Goal: Information Seeking & Learning: Learn about a topic

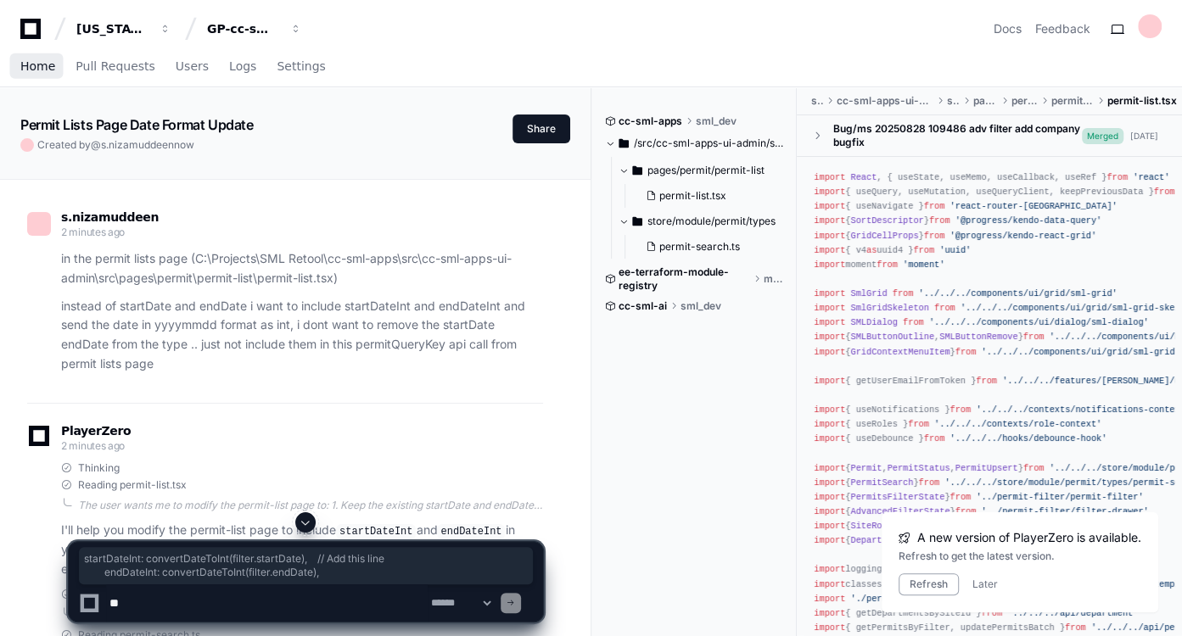
click at [35, 75] on link "Home" at bounding box center [37, 67] width 35 height 39
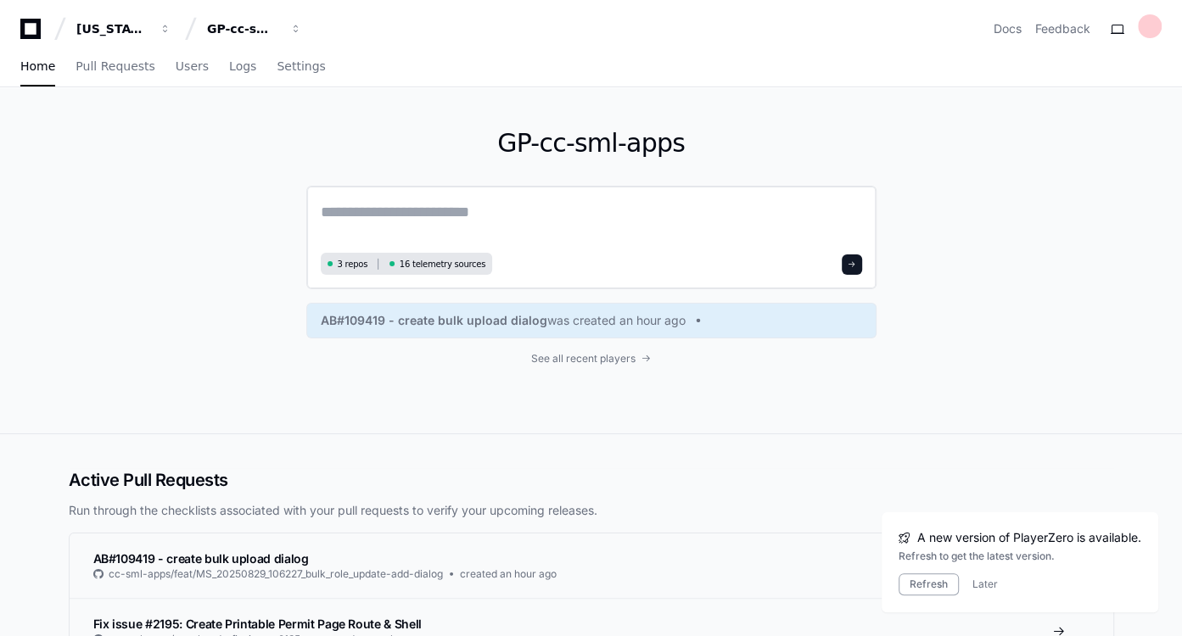
click at [489, 206] on textarea at bounding box center [591, 224] width 541 height 48
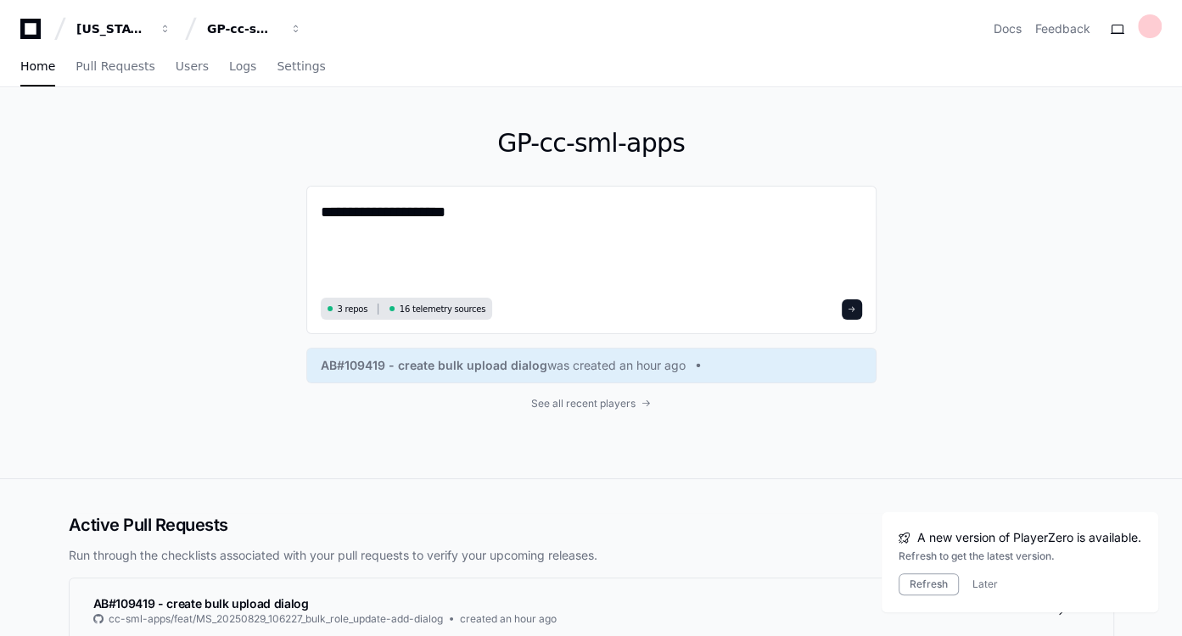
paste textarea
click at [508, 210] on textarea "**********" at bounding box center [592, 246] width 542 height 92
paste textarea "**********"
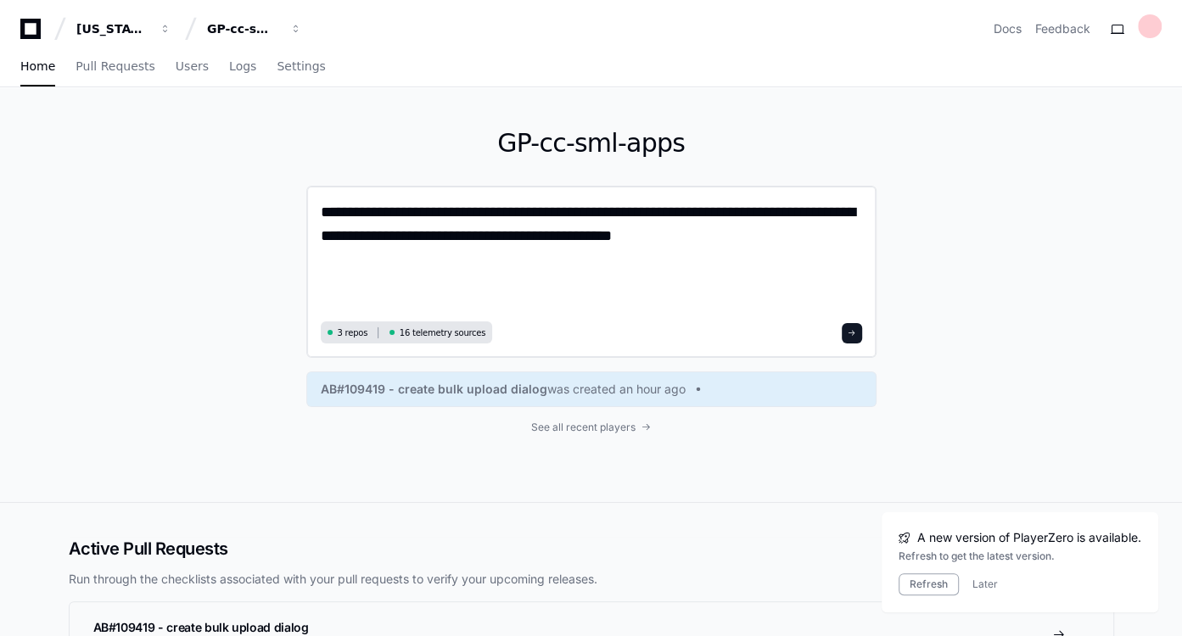
click at [450, 210] on textarea "**********" at bounding box center [592, 258] width 542 height 116
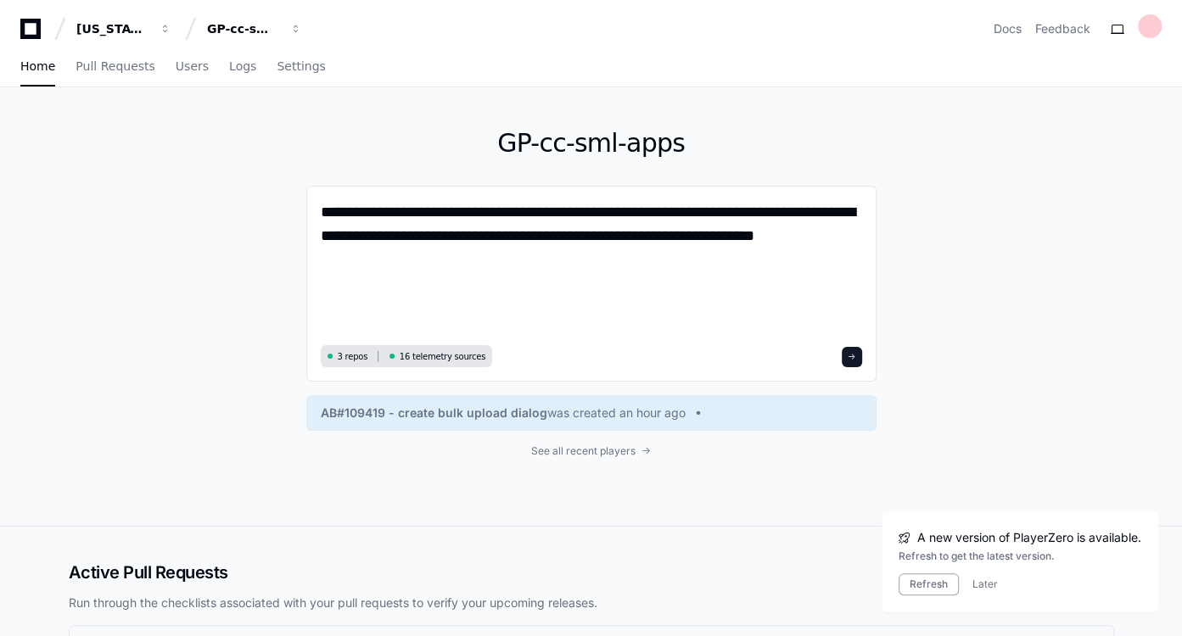
paste textarea "**********"
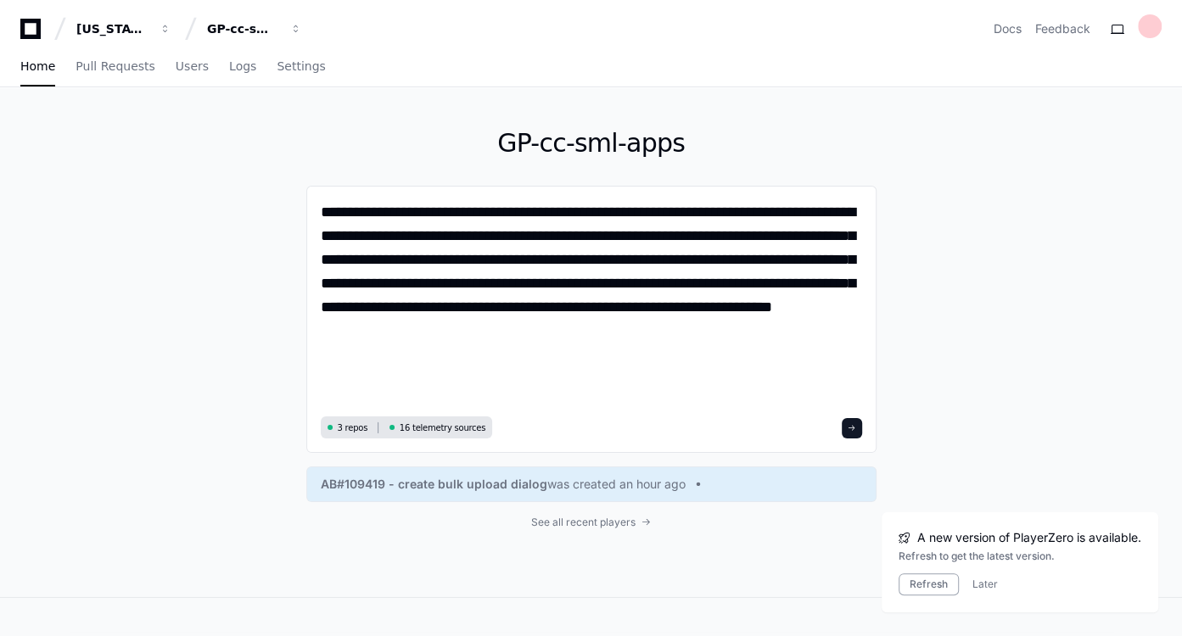
type textarea "**********"
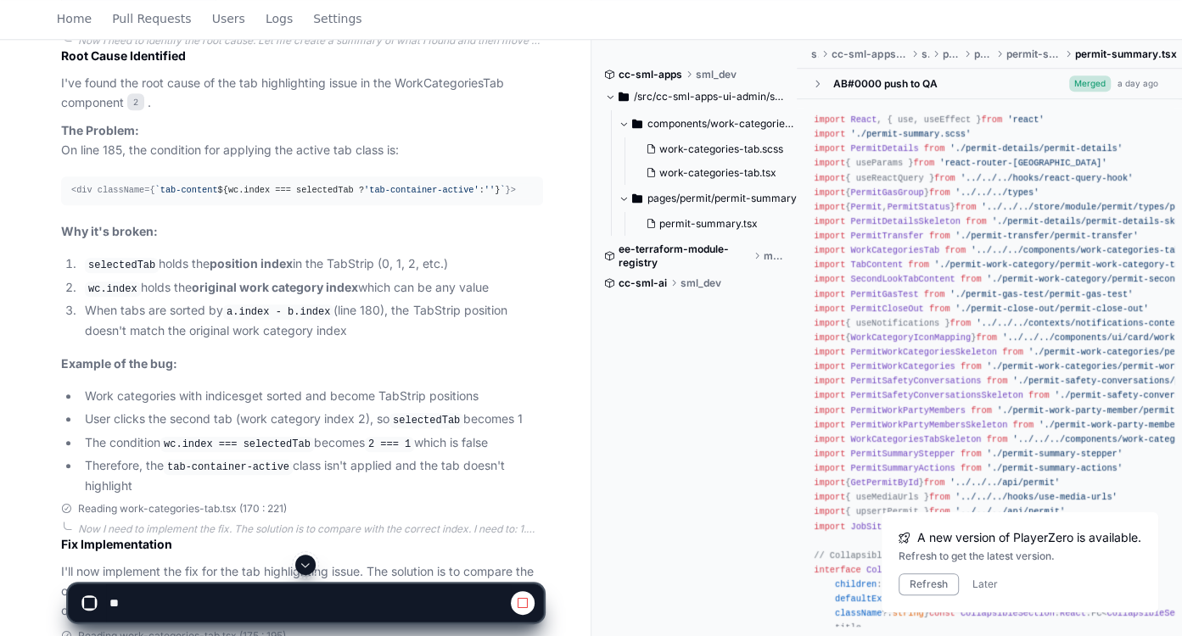
scroll to position [759, 0]
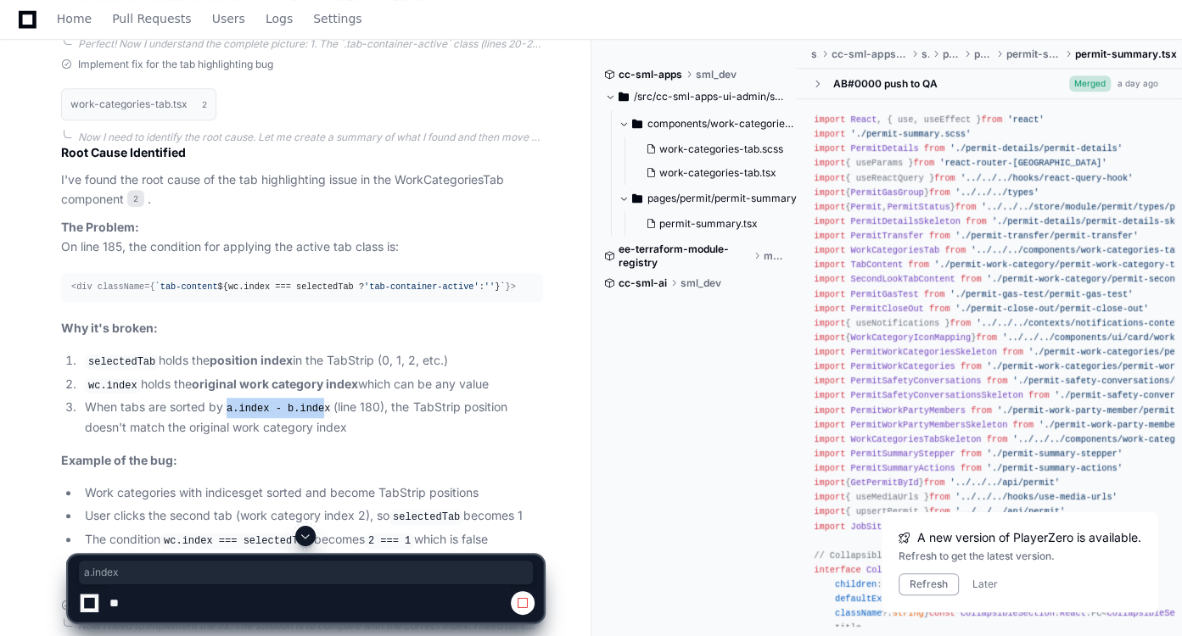
drag, startPoint x: 224, startPoint y: 406, endPoint x: 318, endPoint y: 396, distance: 94.7
click at [318, 398] on li "When tabs are sorted by a.index - b.index (line 180), the TabStrip position doe…" at bounding box center [311, 417] width 463 height 39
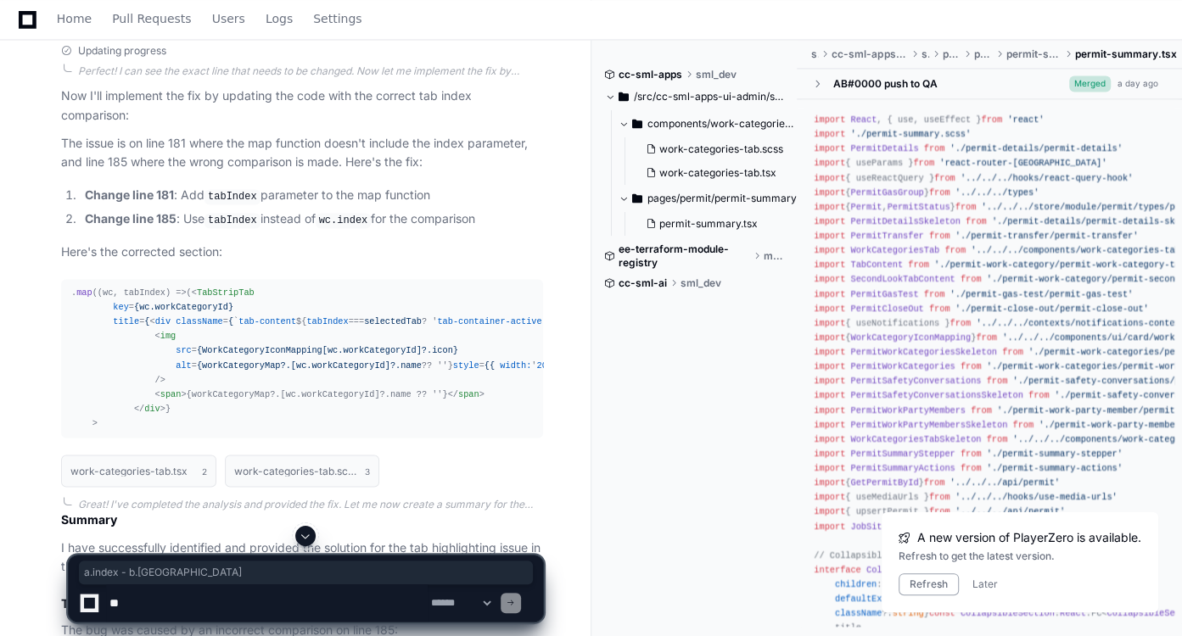
scroll to position [1851, 0]
click at [142, 286] on span "wc, tabIndex" at bounding box center [134, 291] width 63 height 10
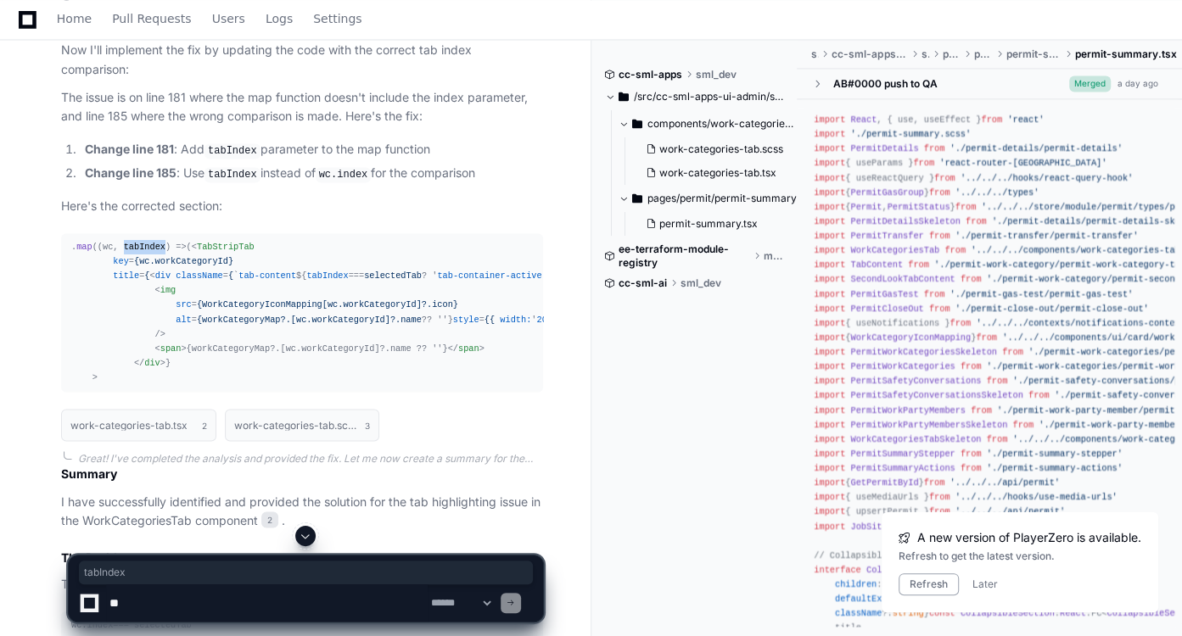
scroll to position [1896, 0]
click at [312, 535] on span at bounding box center [306, 536] width 14 height 14
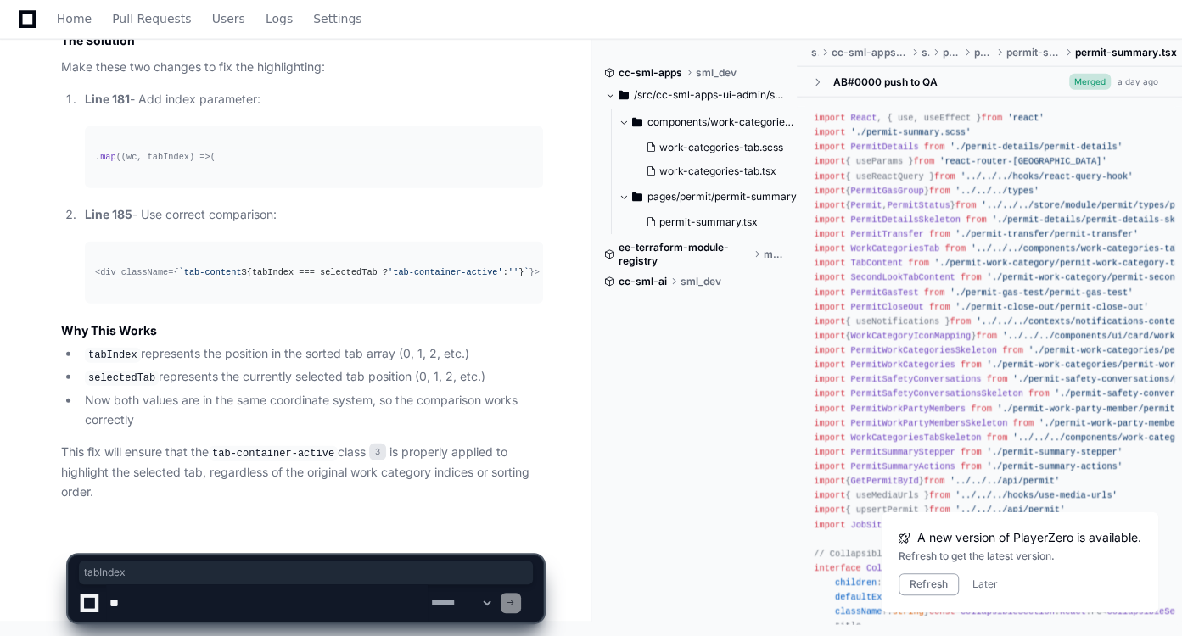
scroll to position [2703, 0]
click at [305, 607] on textarea at bounding box center [267, 603] width 322 height 37
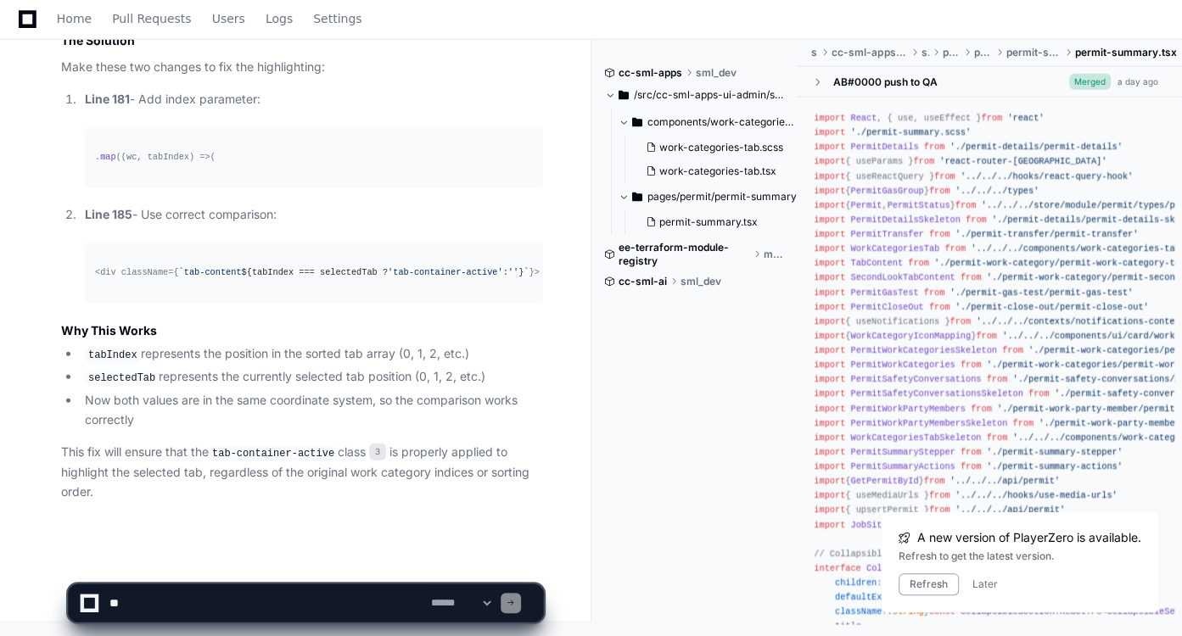
click at [173, 596] on textarea at bounding box center [267, 603] width 322 height 37
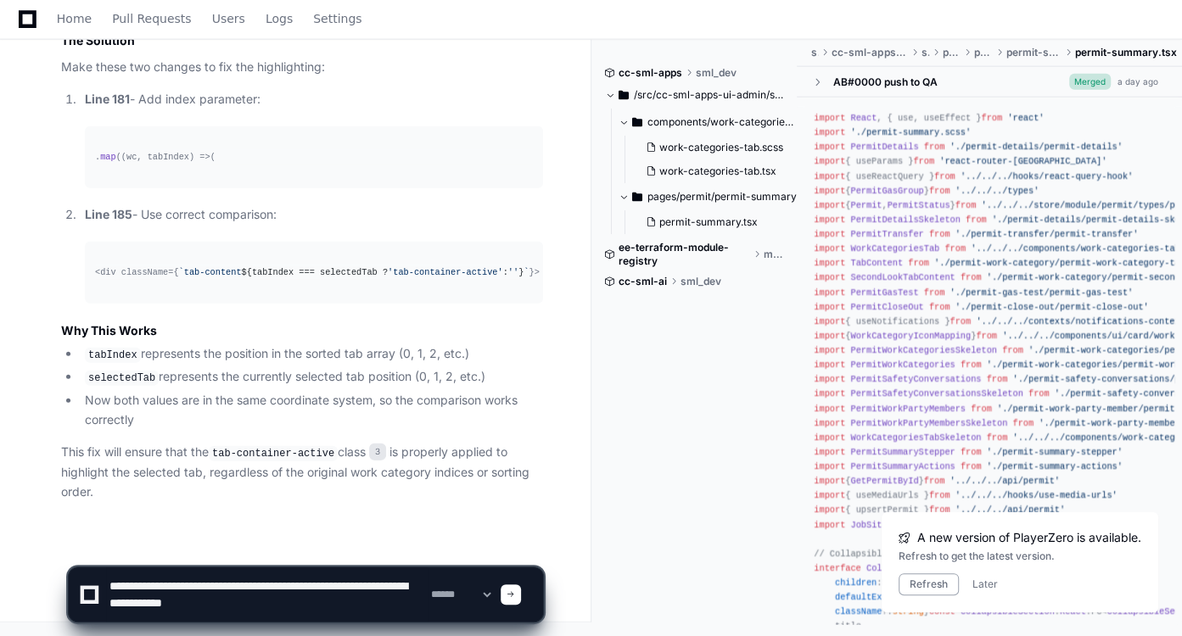
type textarea "**********"
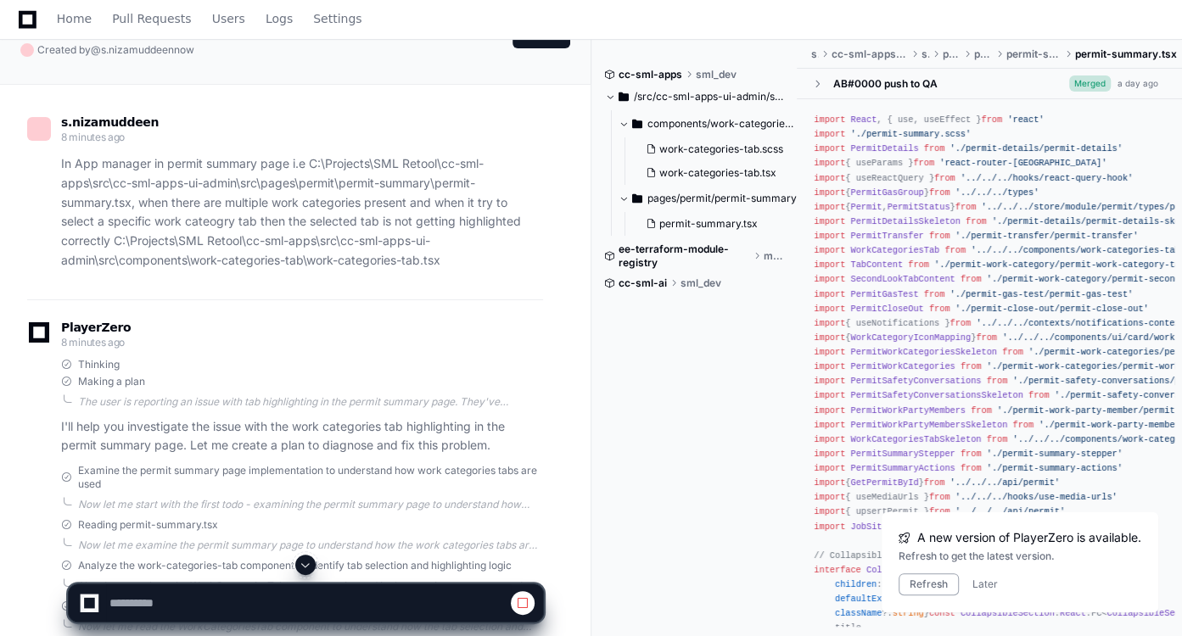
scroll to position [81, 0]
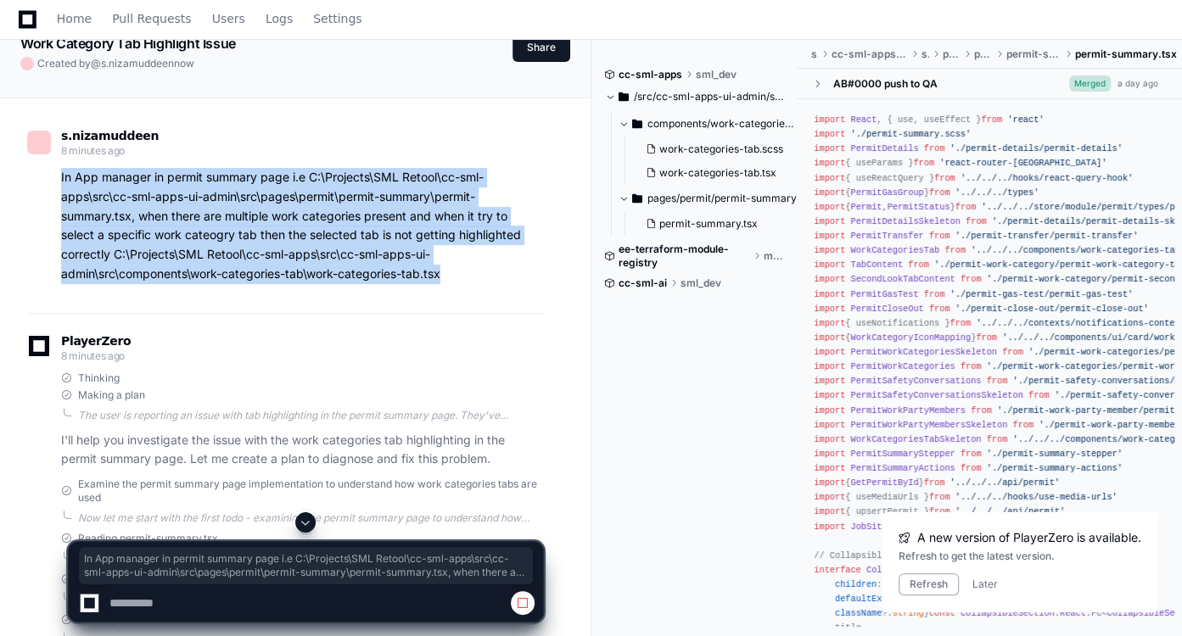
drag, startPoint x: 451, startPoint y: 272, endPoint x: 61, endPoint y: 170, distance: 402.6
click at [61, 170] on p "In App manager in permit summary page i.e C:\Projects\SML Retool\cc-sml-apps\sr…" at bounding box center [302, 226] width 482 height 116
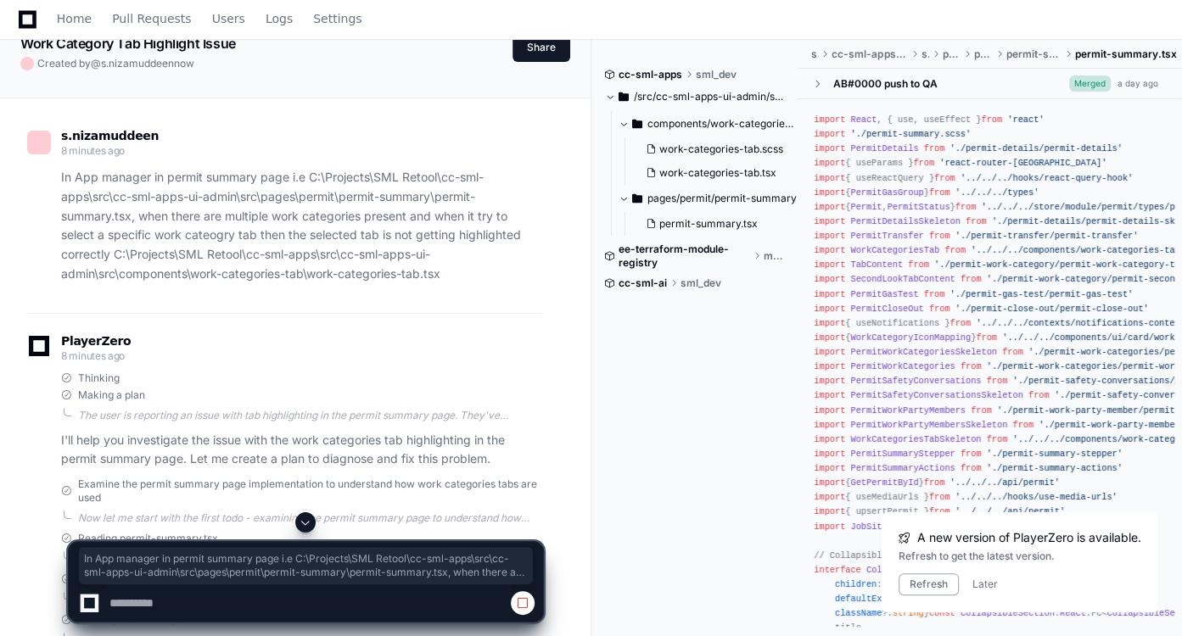
click at [310, 518] on span at bounding box center [306, 523] width 14 height 14
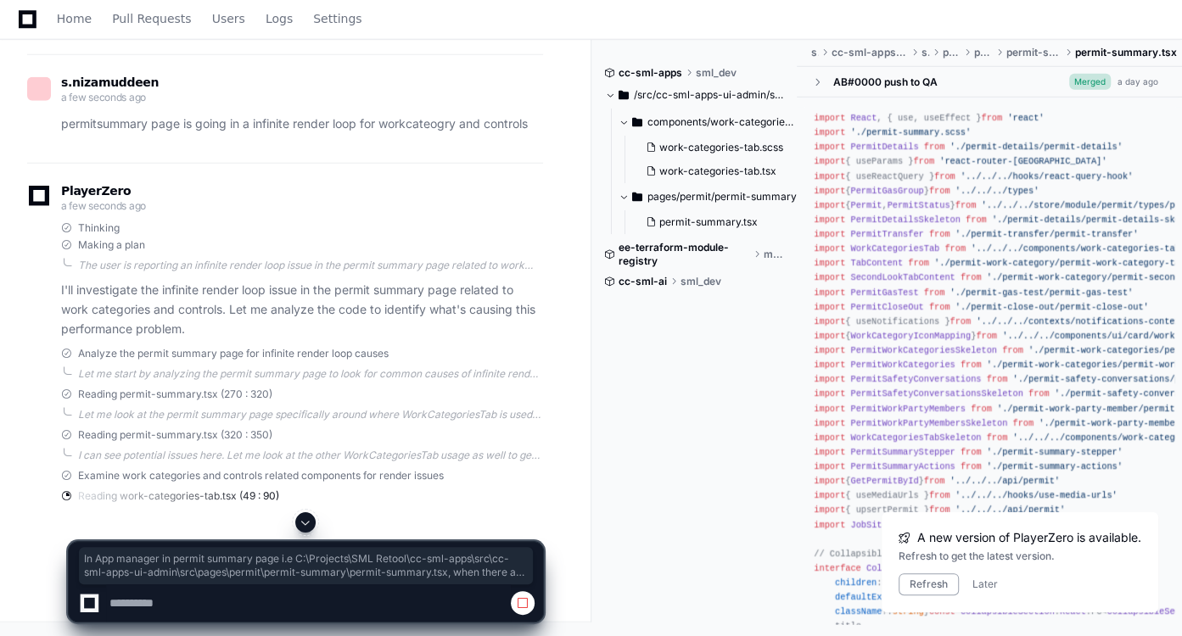
scroll to position [3132, 0]
click at [364, 463] on div "Reading permit-summary.tsx (320 : 350) I can see potential issues here. Let me …" at bounding box center [302, 446] width 482 height 34
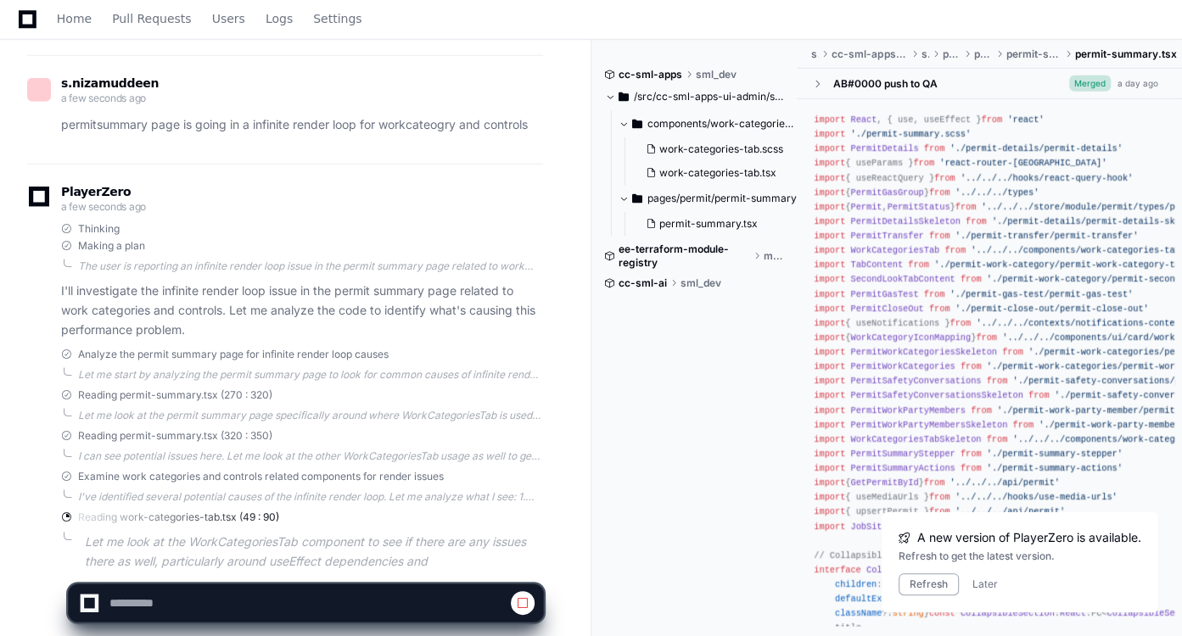
scroll to position [3248, 0]
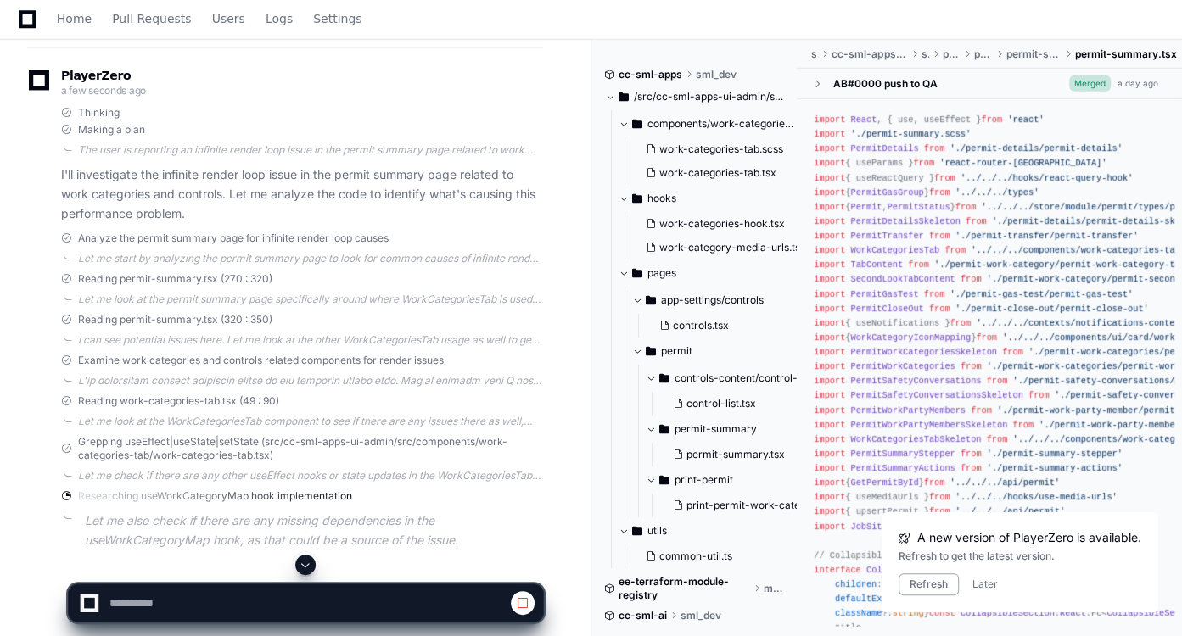
click at [305, 569] on span at bounding box center [306, 565] width 14 height 14
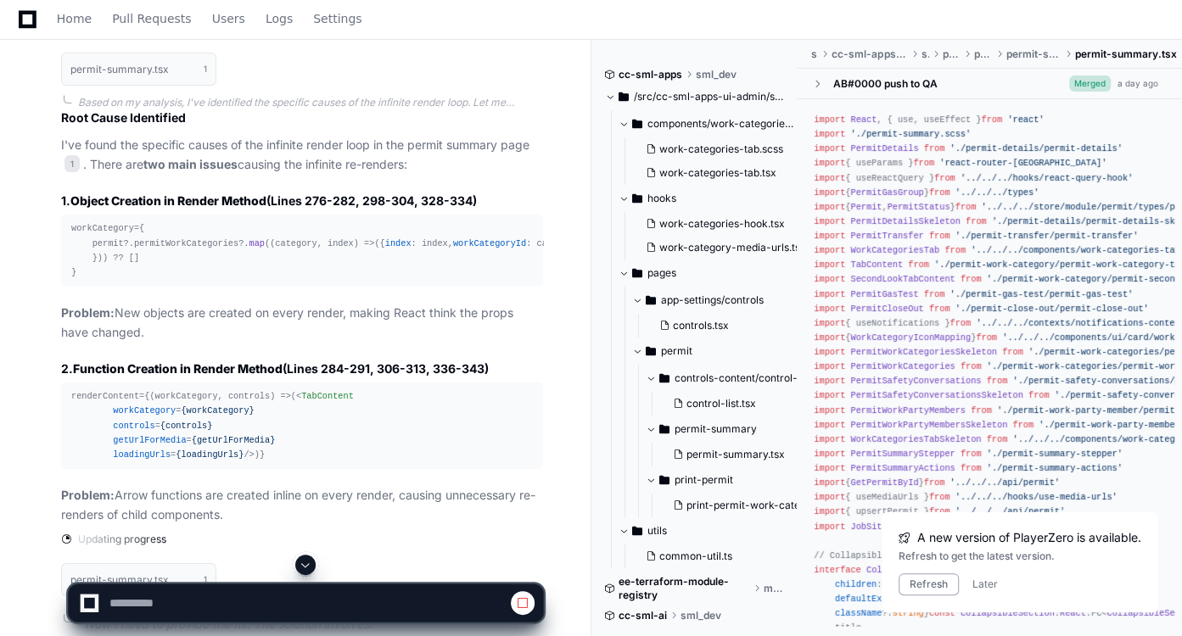
scroll to position [3791, 0]
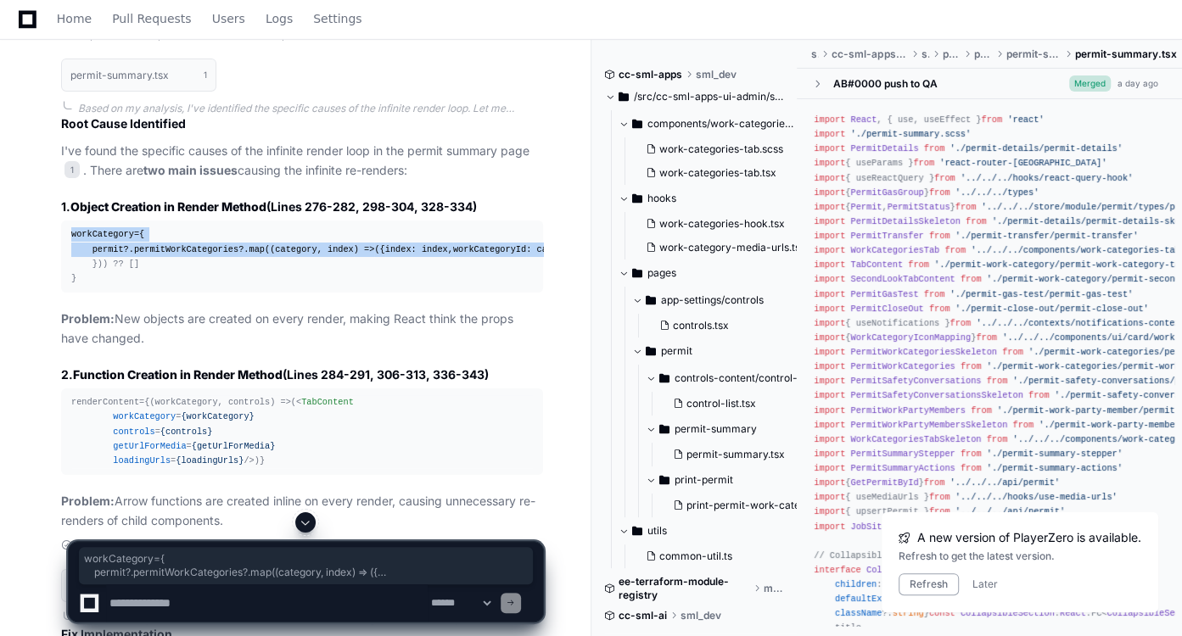
drag, startPoint x: 70, startPoint y: 282, endPoint x: 131, endPoint y: 355, distance: 95.2
click at [131, 293] on pre "workCategory={ permit?. permitWorkCategories ?. map ( ( category, index ) => ({…" at bounding box center [302, 257] width 482 height 72
click at [248, 263] on article "Root Cause Identified I've found the specific causes of the infinite render loo…" at bounding box center [302, 323] width 482 height 416
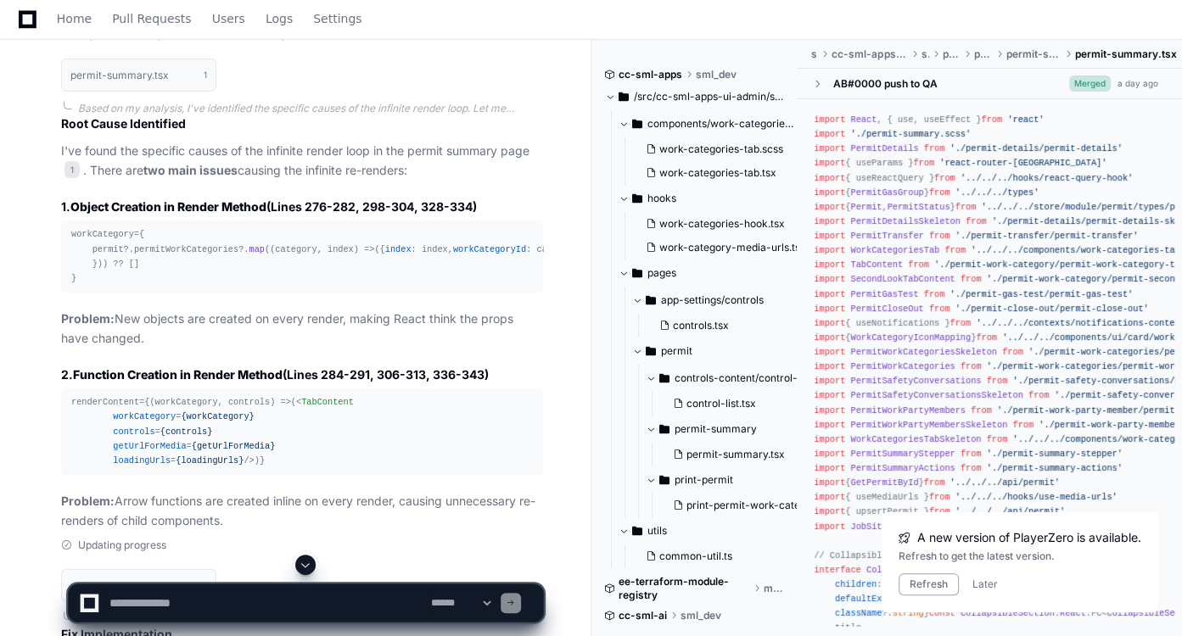
click at [331, 349] on p "Problem: New objects are created on every render, making React think the props …" at bounding box center [302, 329] width 482 height 39
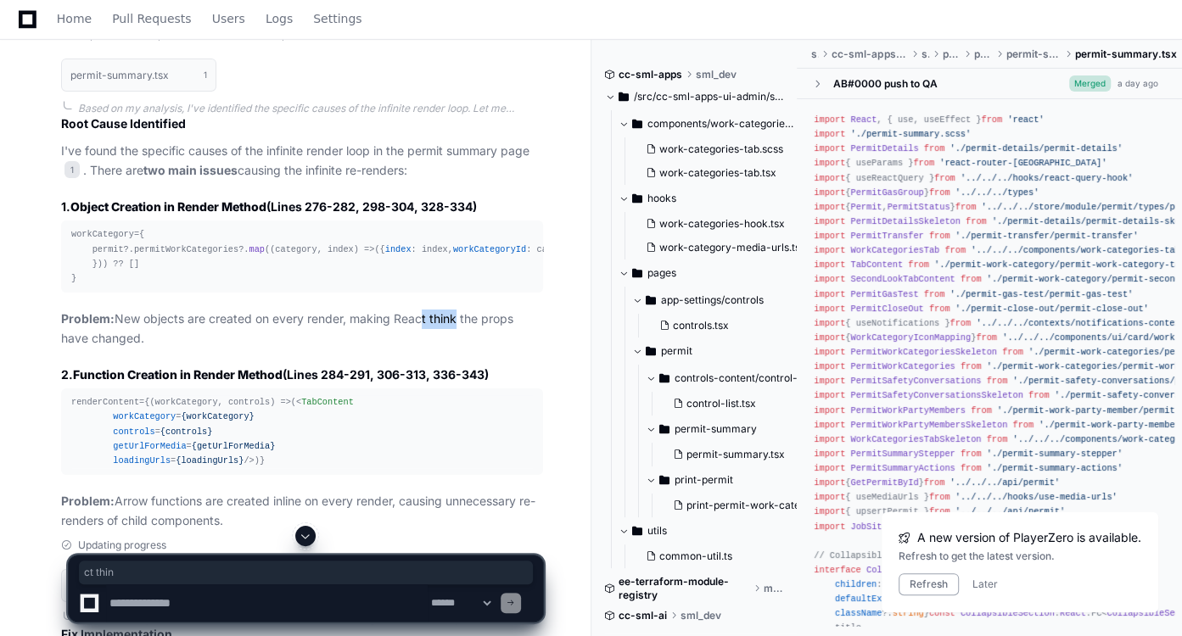
drag, startPoint x: 417, startPoint y: 423, endPoint x: 452, endPoint y: 426, distance: 34.9
click at [452, 349] on p "Problem: New objects are created on every render, making React think the props …" at bounding box center [302, 329] width 482 height 39
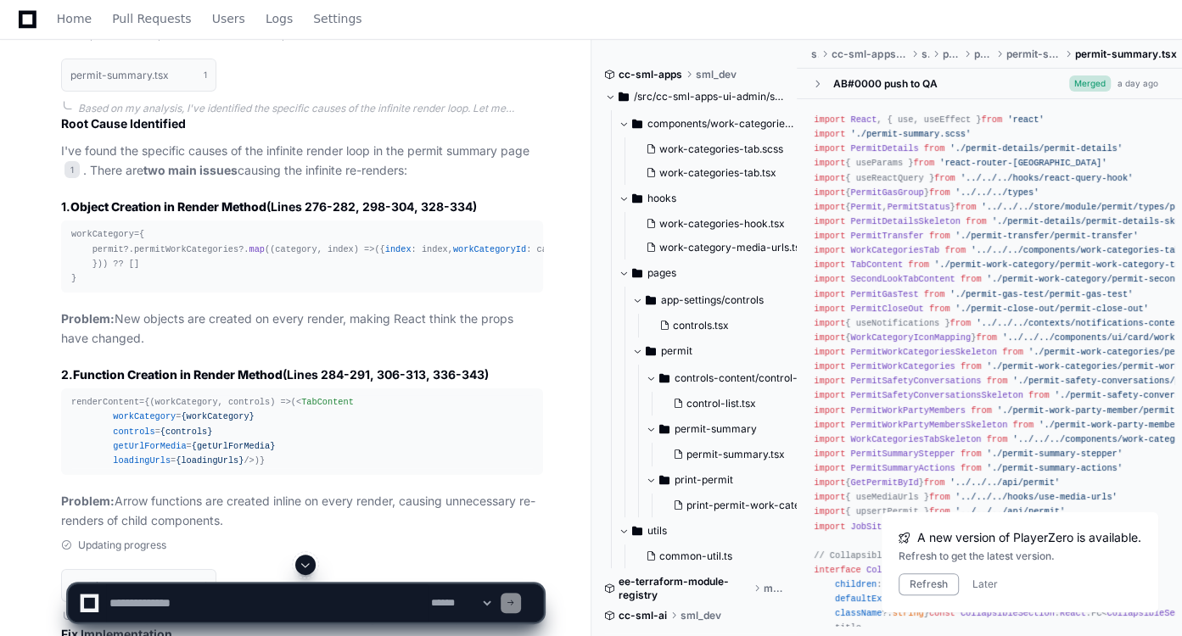
click at [135, 349] on p "Problem: New objects are created on every render, making React think the props …" at bounding box center [302, 329] width 482 height 39
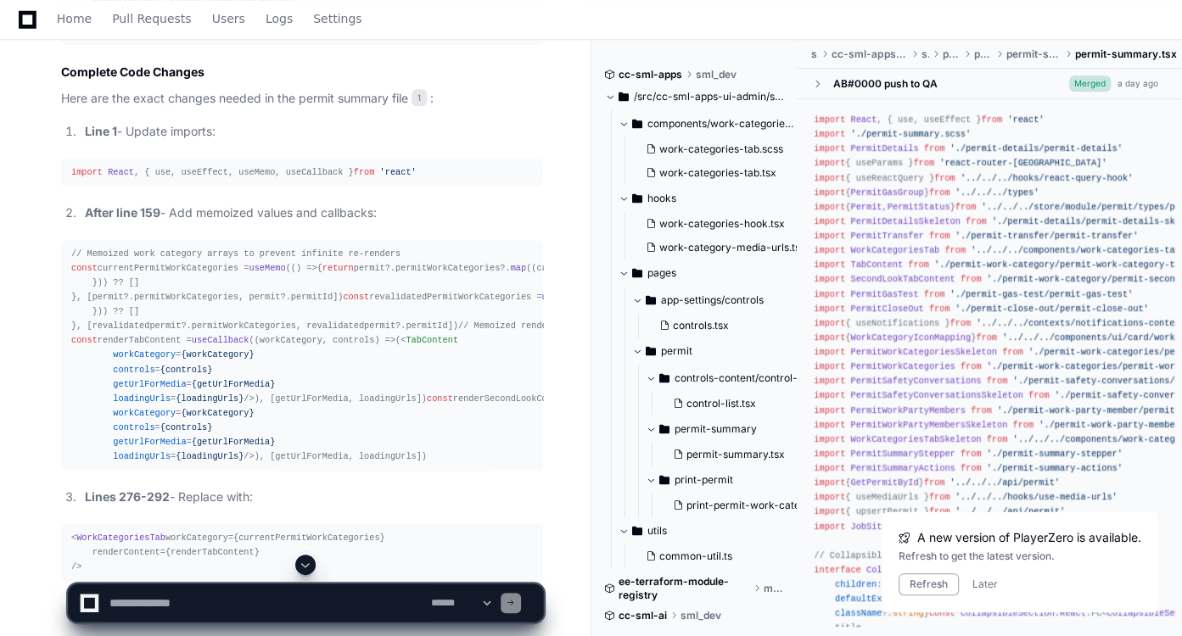
scroll to position [5463, 0]
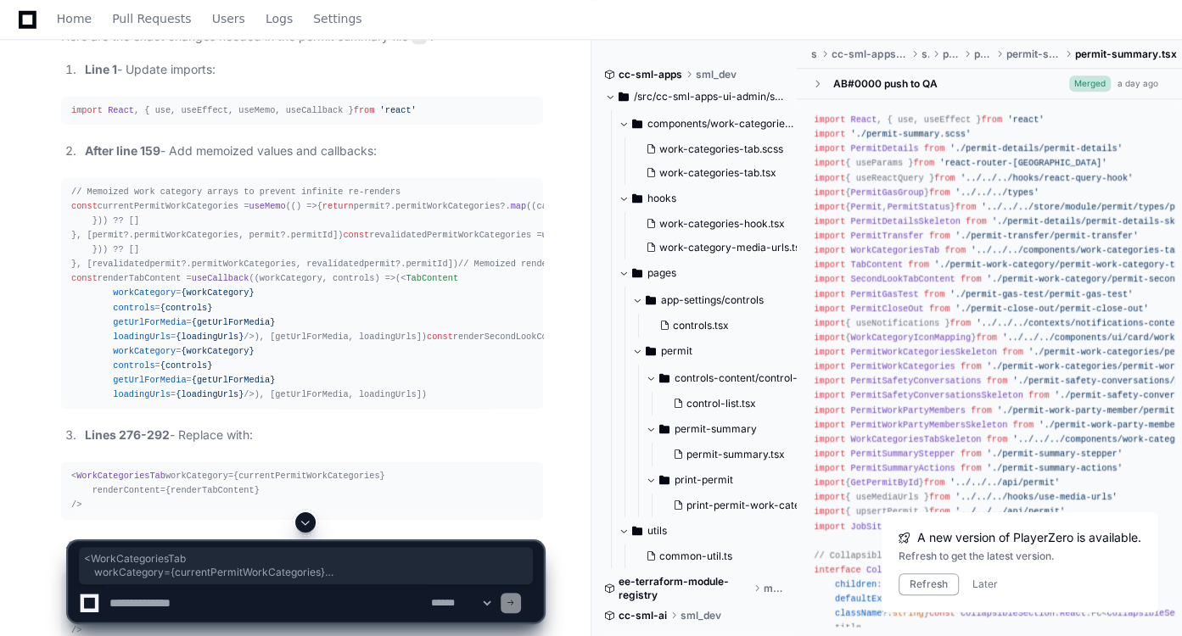
drag, startPoint x: 90, startPoint y: 167, endPoint x: 68, endPoint y: 131, distance: 42.6
drag, startPoint x: 91, startPoint y: 308, endPoint x: 72, endPoint y: 256, distance: 55.0
drag, startPoint x: 92, startPoint y: 448, endPoint x: 73, endPoint y: 395, distance: 56.9
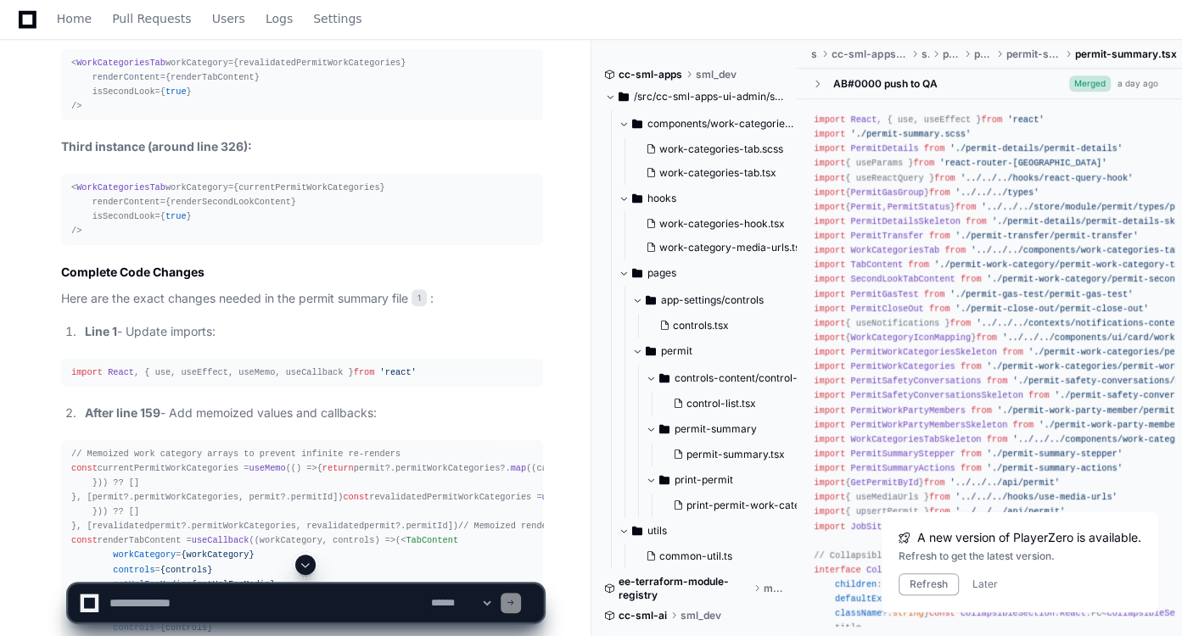
scroll to position [5179, 0]
